Goal: Information Seeking & Learning: Learn about a topic

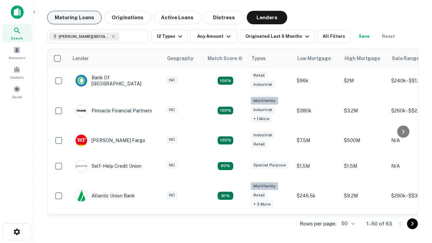
click at [74, 18] on button "Maturing Loans" at bounding box center [74, 17] width 54 height 13
